Goal: Register for event/course

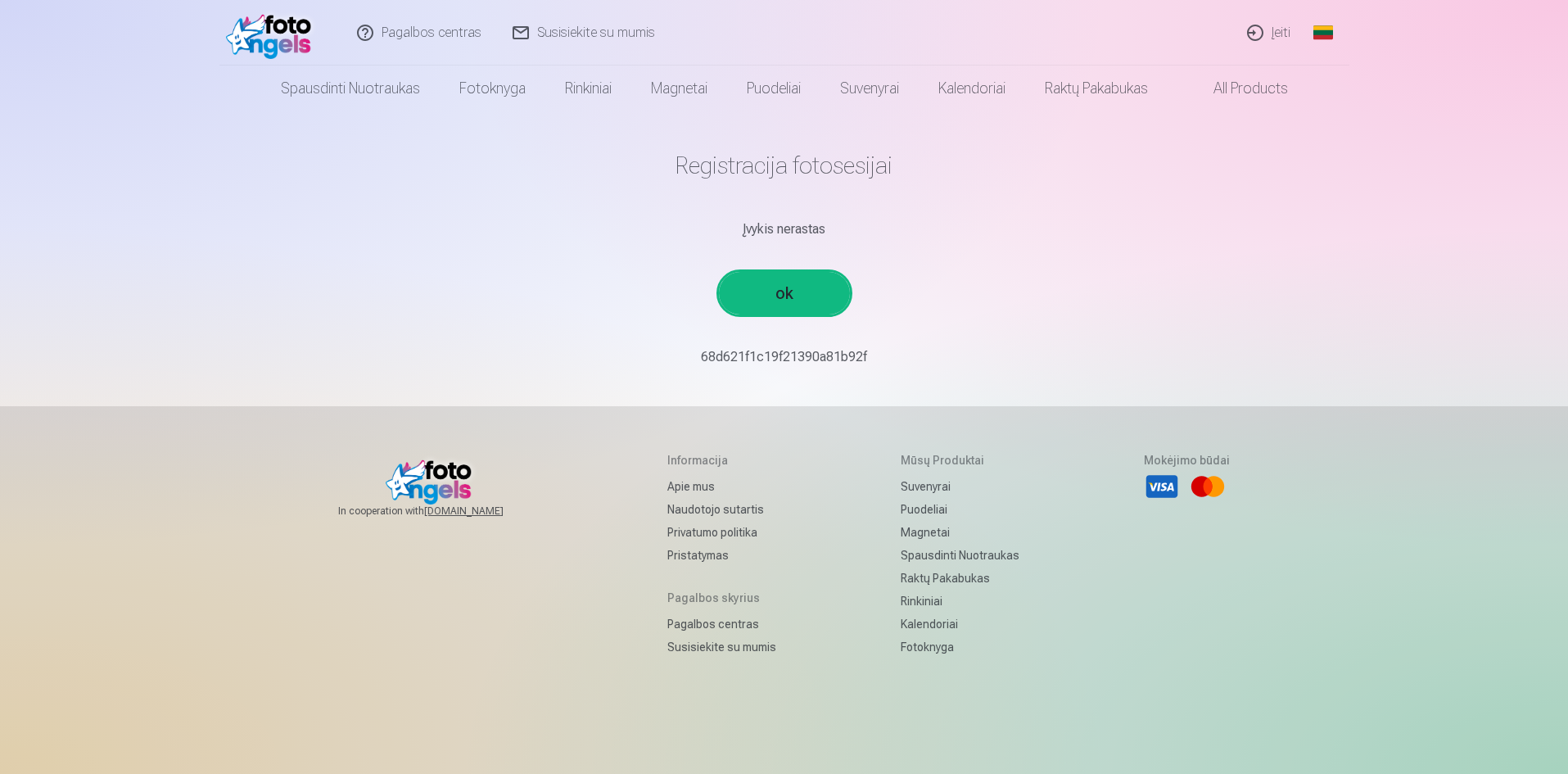
click at [789, 302] on link "ok" at bounding box center [784, 293] width 131 height 43
click at [771, 291] on link "ok" at bounding box center [784, 293] width 131 height 43
